Goal: Navigation & Orientation: Understand site structure

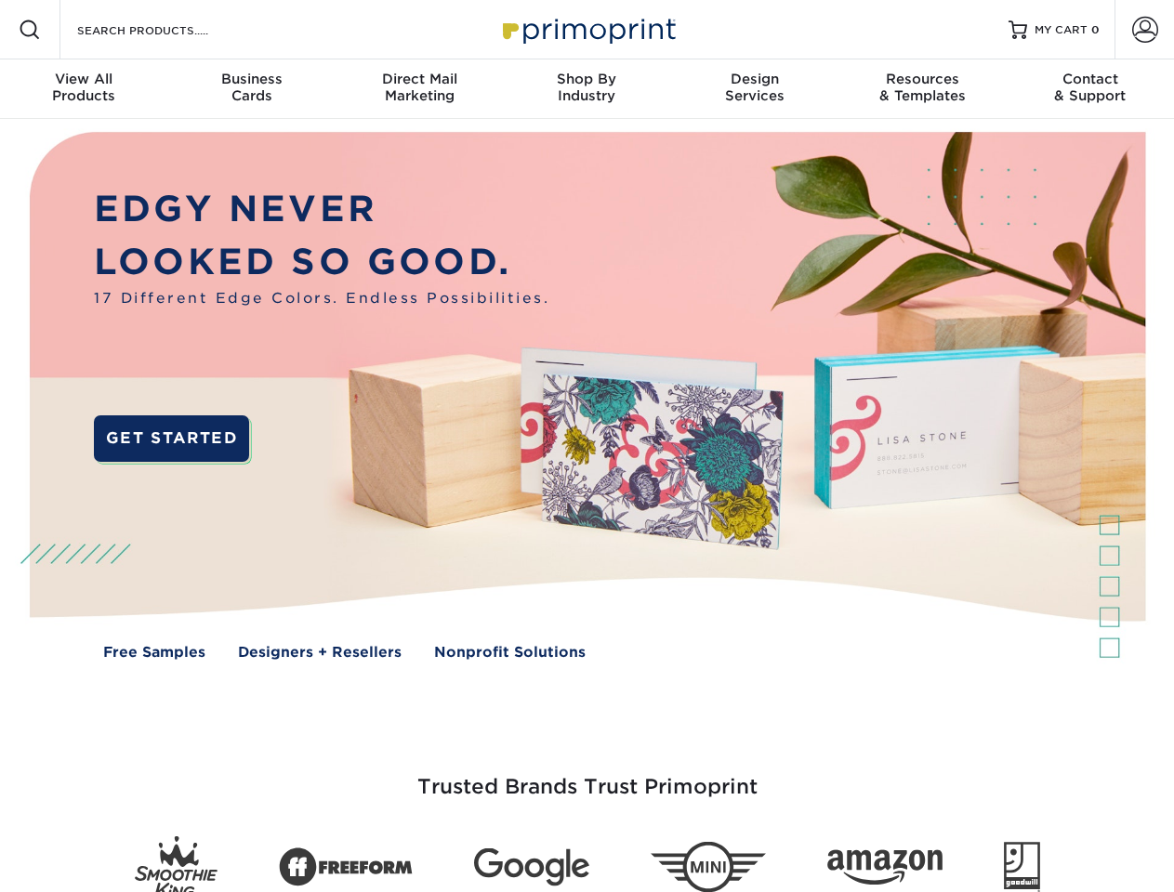
click at [586, 446] on img at bounding box center [587, 409] width 1162 height 581
click at [30, 30] on span at bounding box center [30, 30] width 22 height 22
click at [1144, 30] on span at bounding box center [1145, 30] width 26 height 26
click at [84, 89] on div "View All Products" at bounding box center [83, 87] width 167 height 33
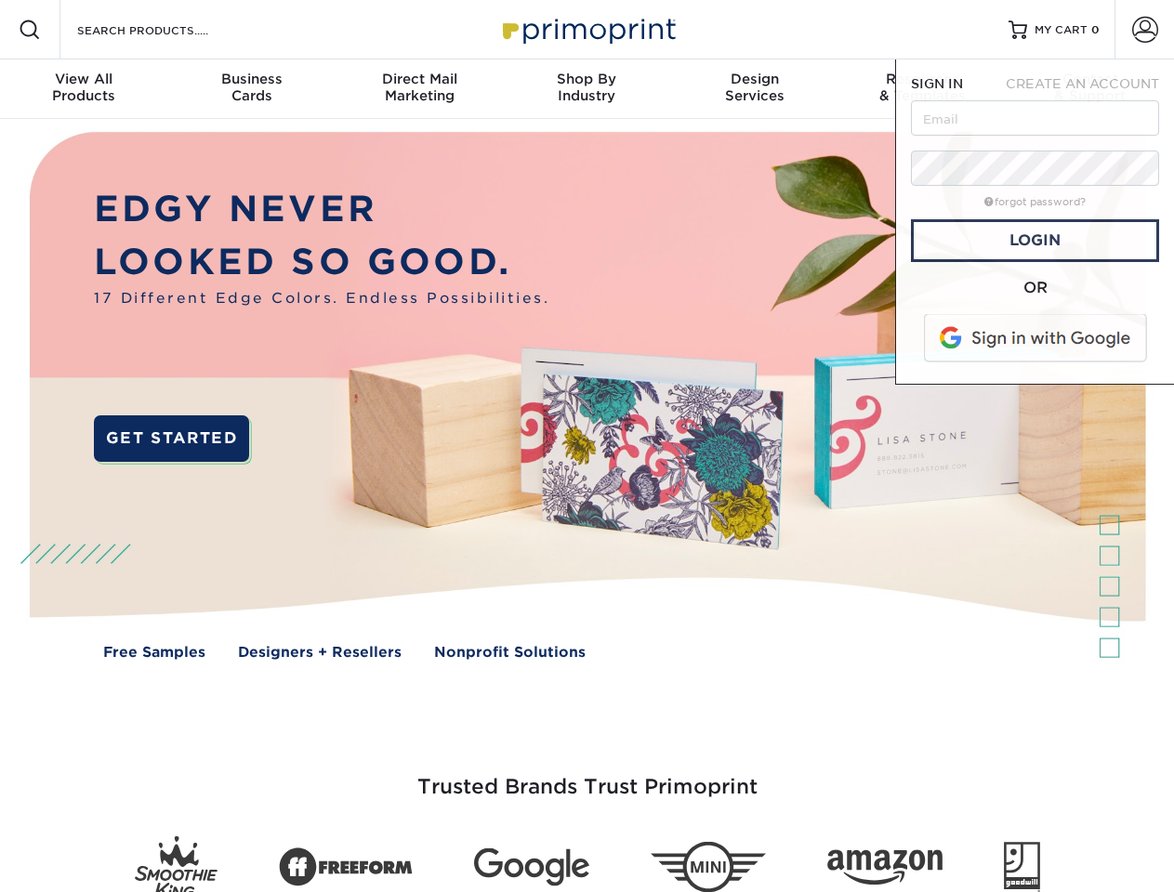
click at [251, 89] on div "Business Cards" at bounding box center [250, 87] width 167 height 33
click at [419, 89] on div "Direct Mail Marketing" at bounding box center [418, 87] width 167 height 33
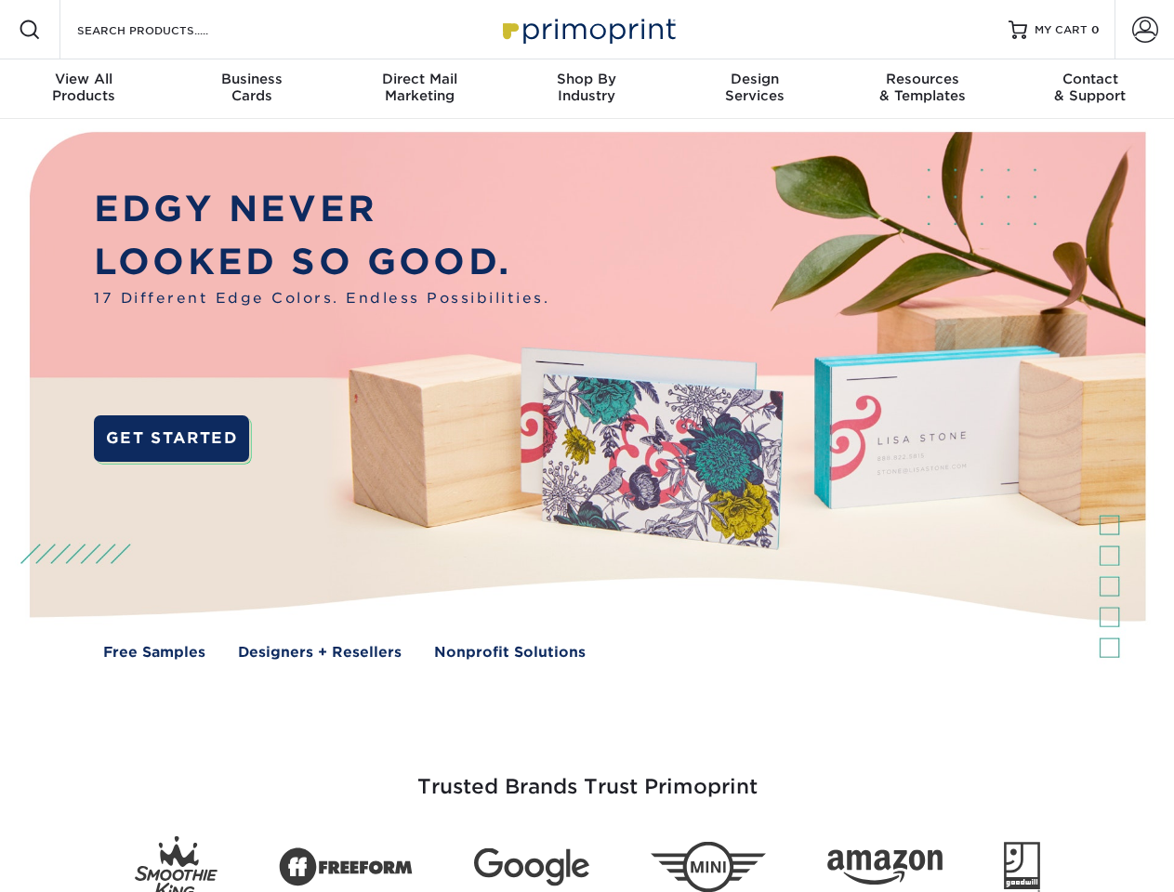
click at [586, 89] on div "Shop By Industry" at bounding box center [586, 87] width 167 height 33
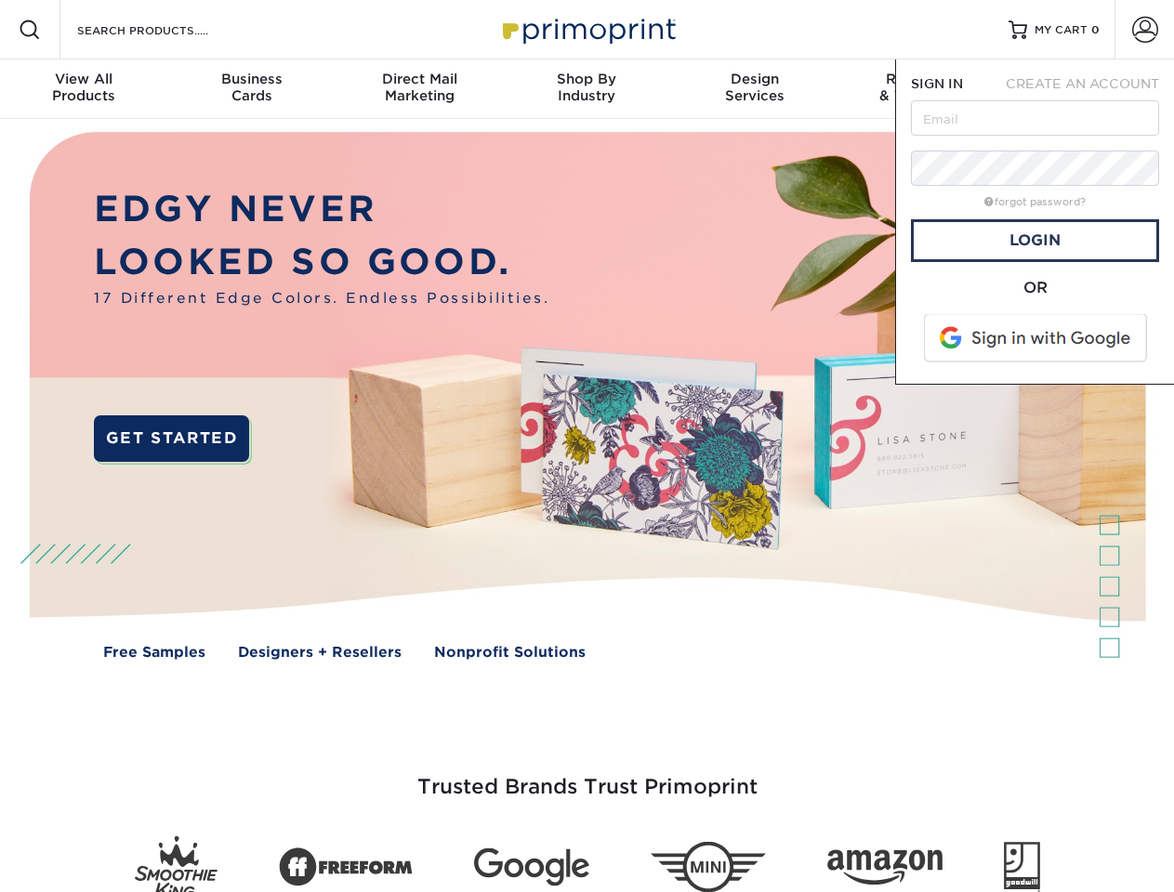
click at [755, 89] on div "Design Services" at bounding box center [754, 87] width 167 height 33
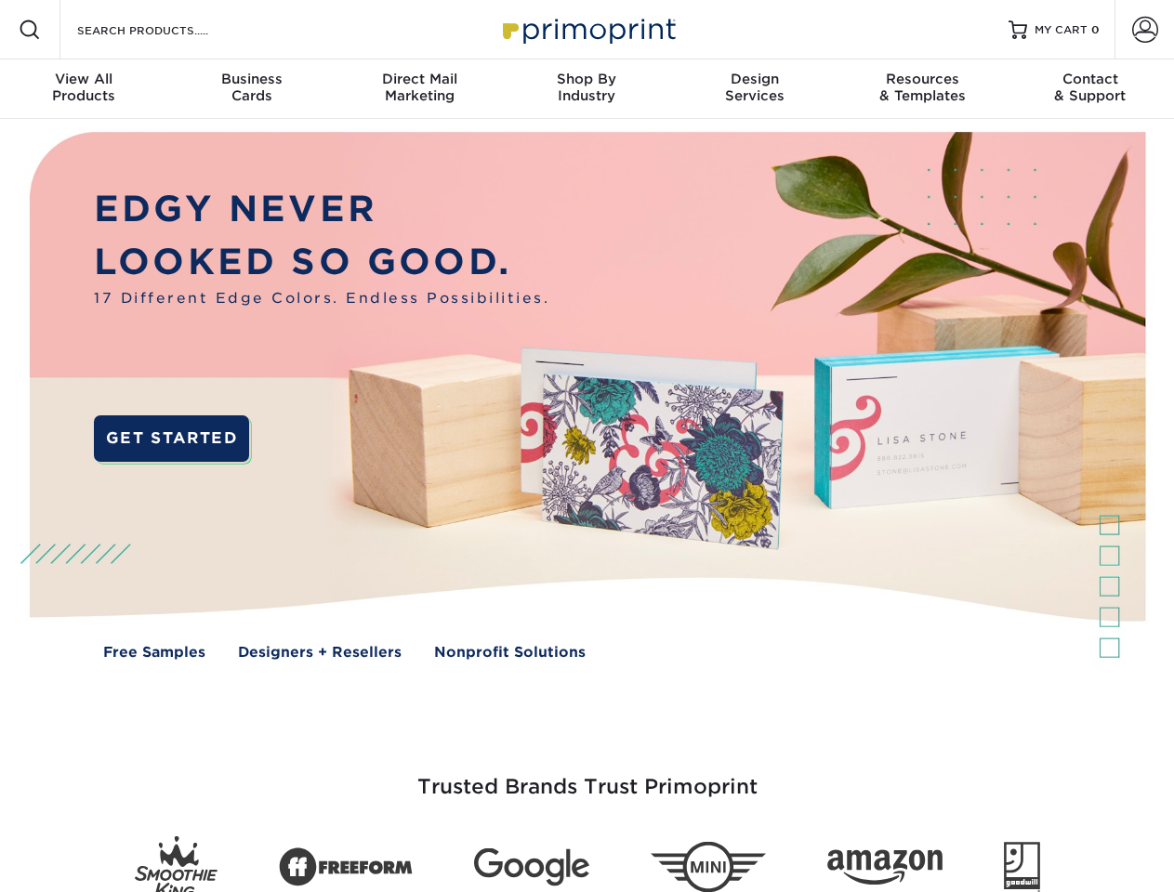
click at [922, 89] on span "SIGN IN" at bounding box center [937, 83] width 52 height 15
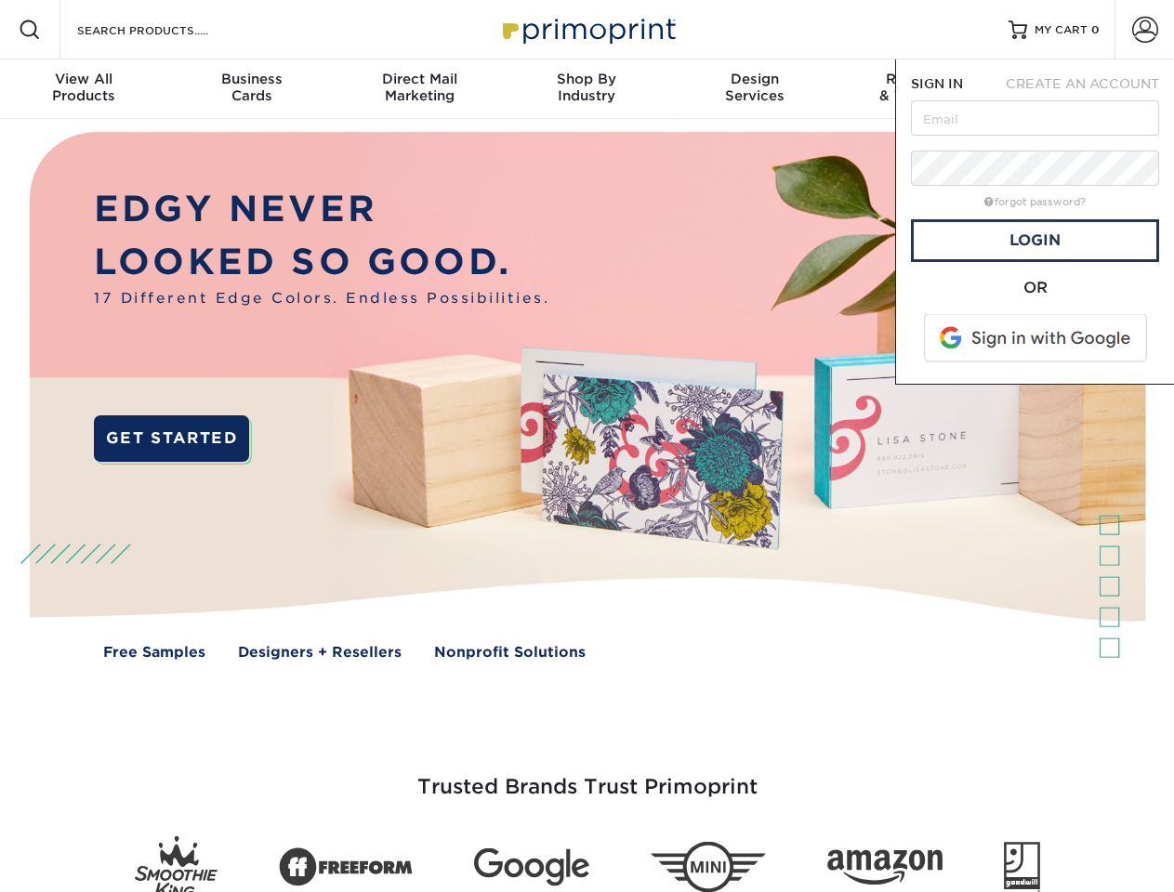
click at [1090, 89] on div "Contact & Support" at bounding box center [1089, 87] width 167 height 33
